Goal: Transaction & Acquisition: Register for event/course

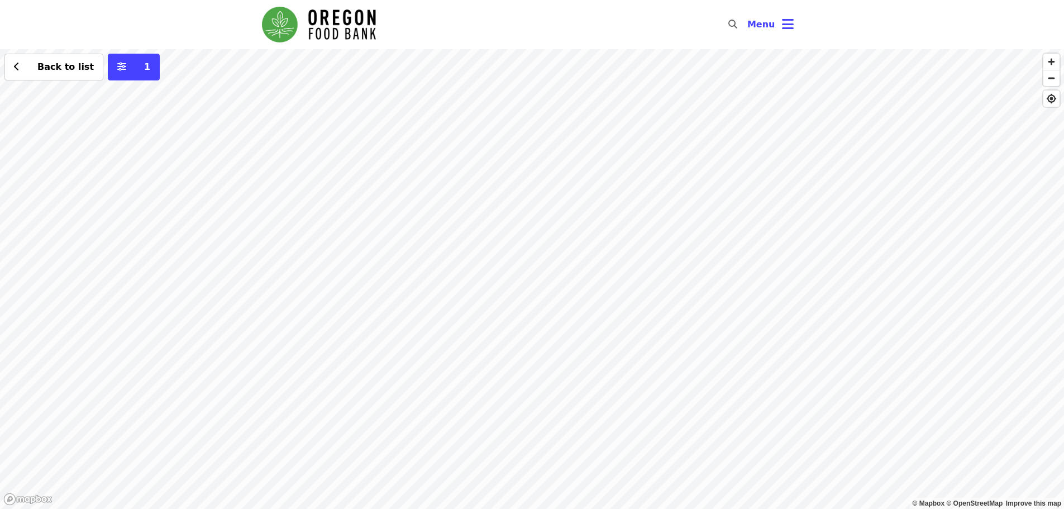
drag, startPoint x: 319, startPoint y: 283, endPoint x: 812, endPoint y: 393, distance: 505.6
click at [812, 393] on div "Back to list 1" at bounding box center [532, 279] width 1064 height 460
drag, startPoint x: 633, startPoint y: 319, endPoint x: 417, endPoint y: 280, distance: 218.9
click at [417, 280] on div "Back to list 1" at bounding box center [532, 279] width 1064 height 460
click at [1055, 65] on span "button" at bounding box center [1051, 62] width 16 height 16
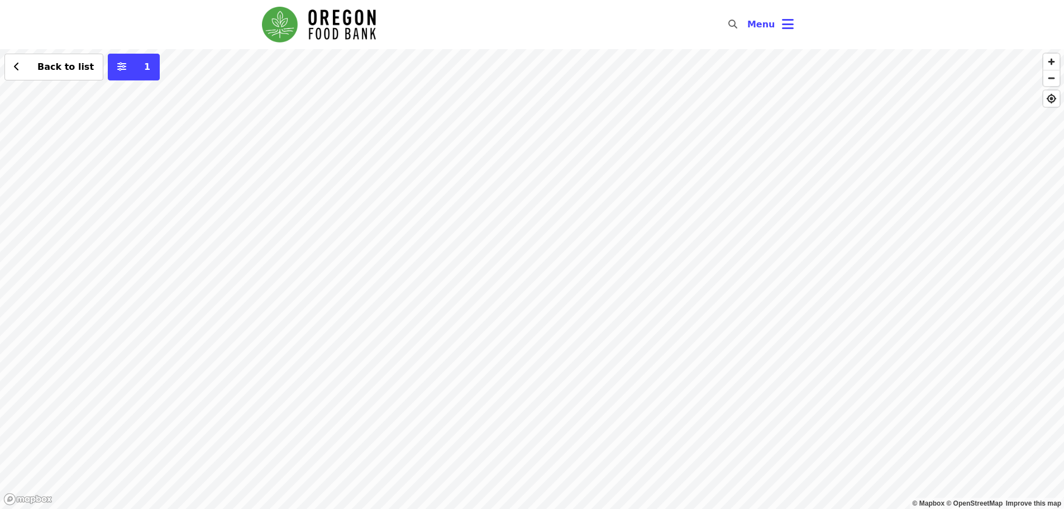
click at [768, 373] on div "Back to list 1" at bounding box center [532, 279] width 1064 height 460
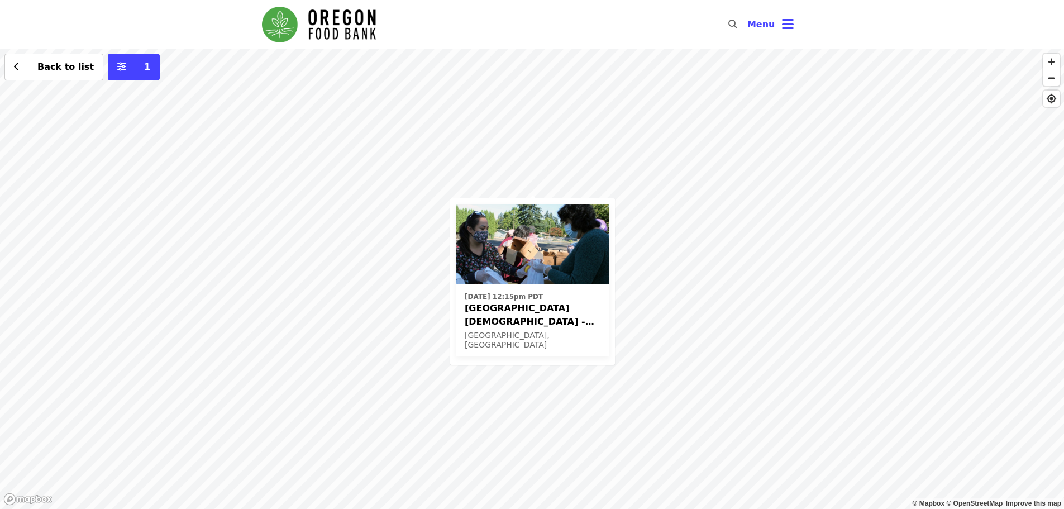
click at [557, 317] on span "[GEOGRAPHIC_DATA][DEMOGRAPHIC_DATA] - Free Food Market (16+)" at bounding box center [533, 315] width 136 height 27
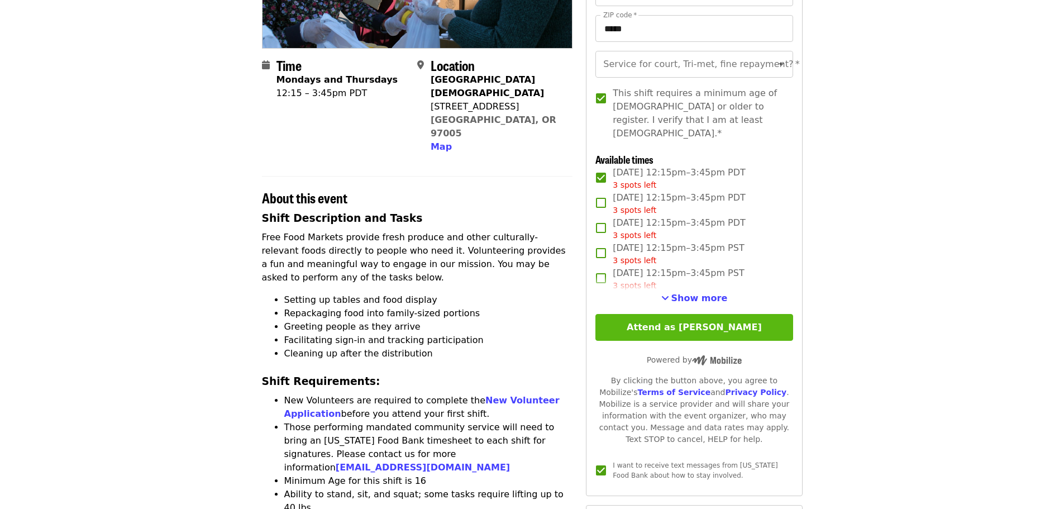
scroll to position [223, 0]
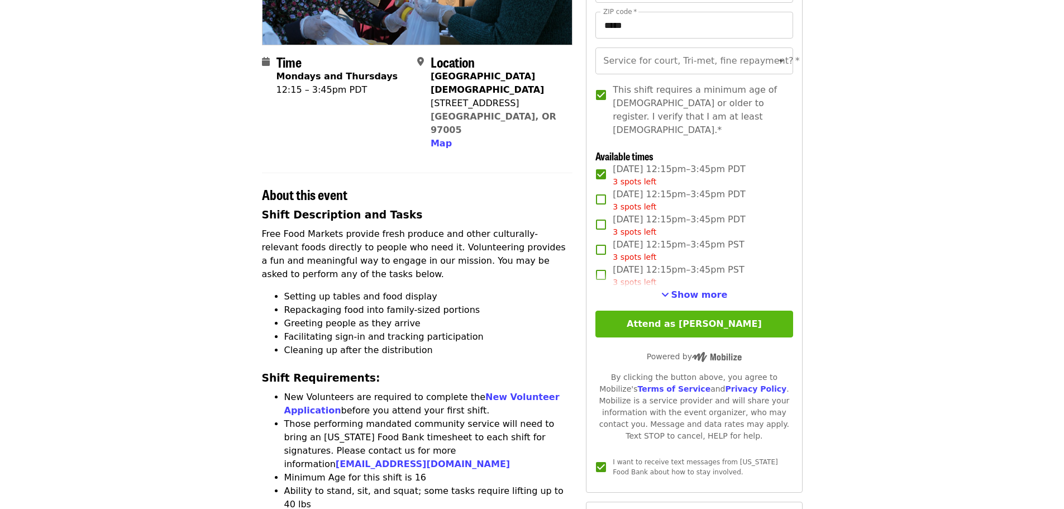
click at [715, 317] on button "Attend as [PERSON_NAME]" at bounding box center [693, 323] width 197 height 27
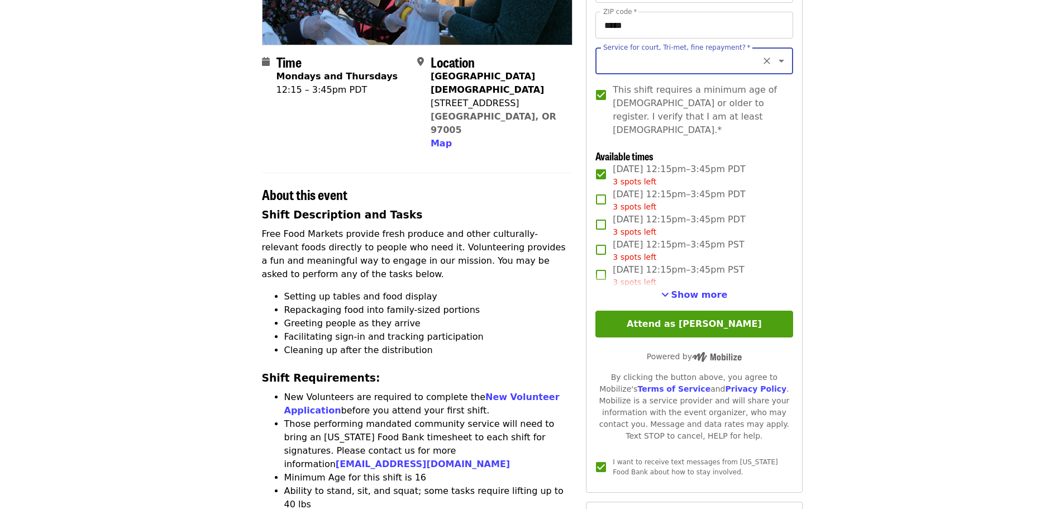
scroll to position [168, 0]
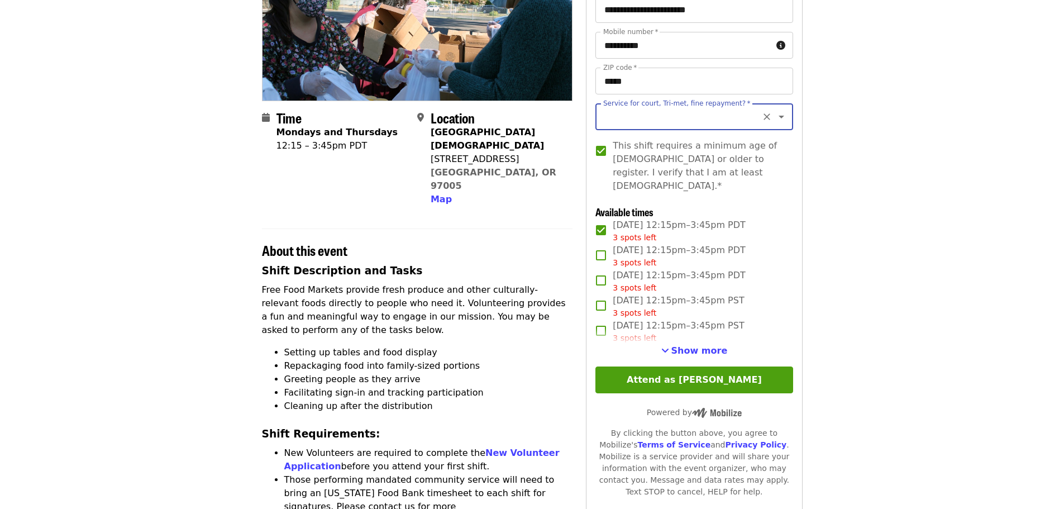
click at [774, 113] on icon "Open" at bounding box center [780, 116] width 13 height 13
click at [616, 151] on li "No" at bounding box center [689, 147] width 189 height 20
type input "**"
click at [672, 367] on button "Attend as [PERSON_NAME]" at bounding box center [693, 379] width 197 height 27
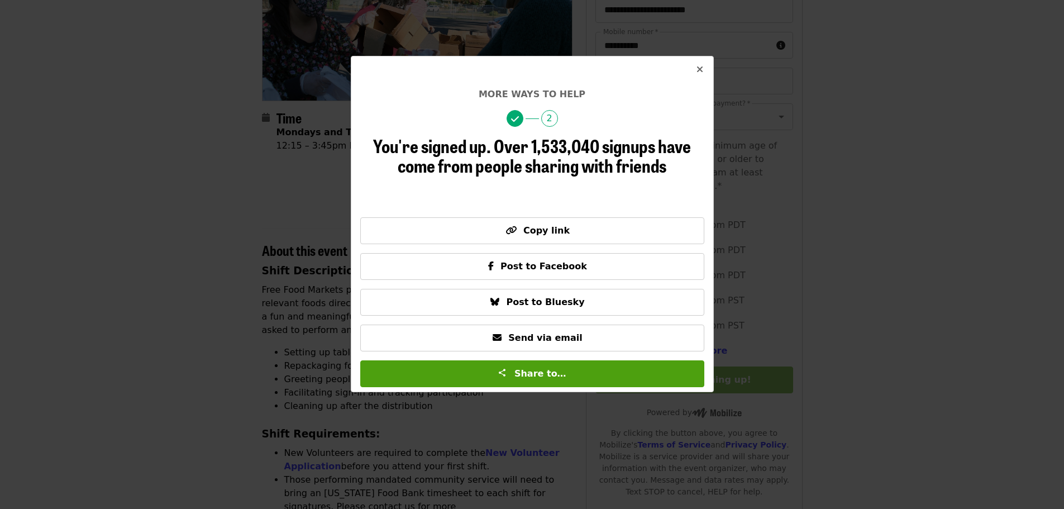
click at [700, 70] on icon "times icon" at bounding box center [699, 69] width 7 height 11
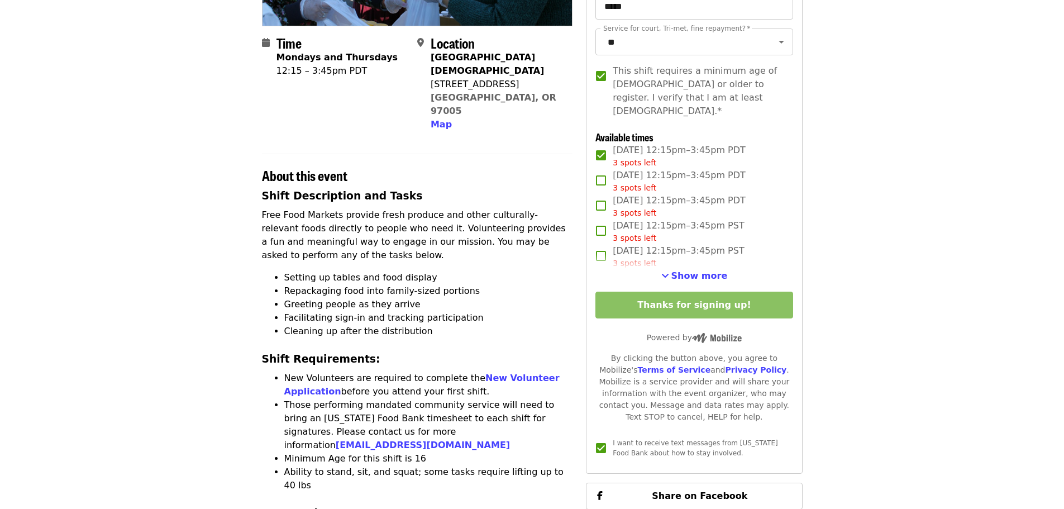
scroll to position [223, 0]
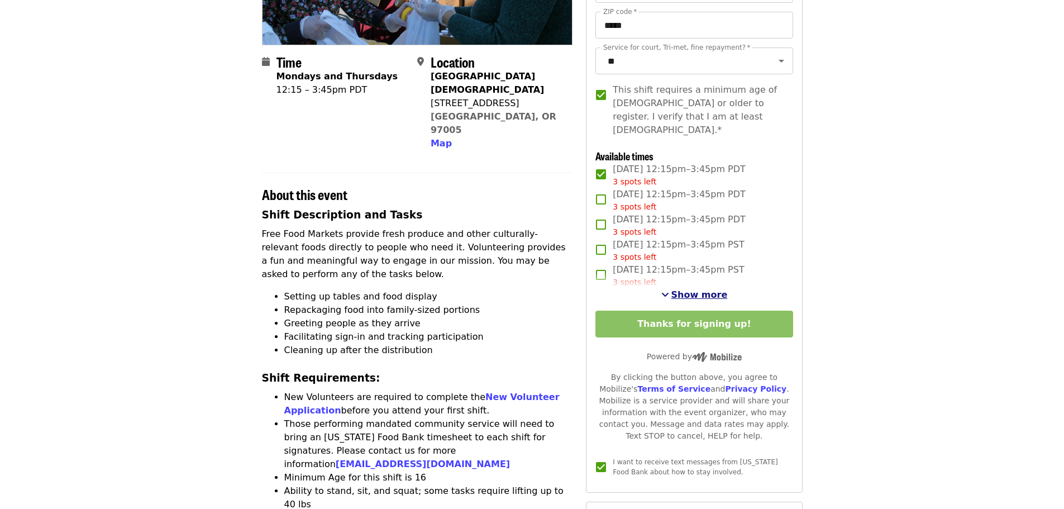
click at [710, 291] on span "Show more" at bounding box center [699, 294] width 56 height 11
